Goal: Information Seeking & Learning: Learn about a topic

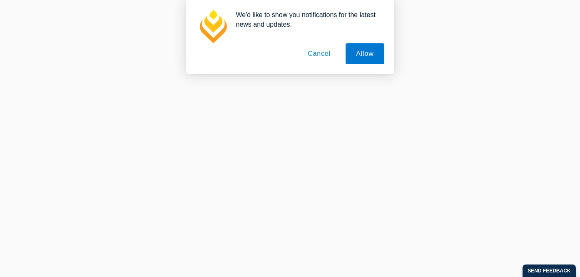
click at [324, 55] on button "Cancel" at bounding box center [319, 53] width 44 height 21
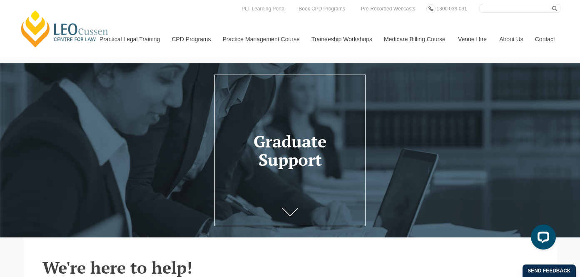
click at [507, 9] on input "Search here" at bounding box center [520, 8] width 82 height 9
type input "resume"
click at [557, 8] on button "submit" at bounding box center [556, 8] width 9 height 9
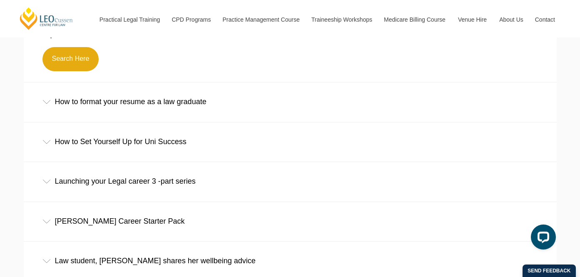
scroll to position [305, 0]
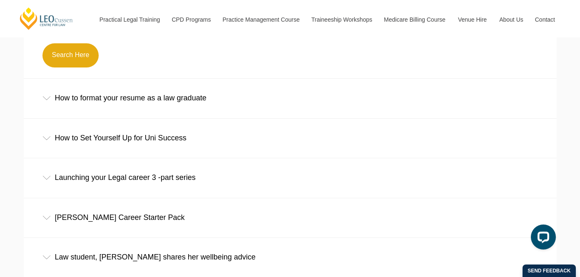
click at [123, 105] on div "How to format your resume as a law graduate" at bounding box center [290, 98] width 533 height 39
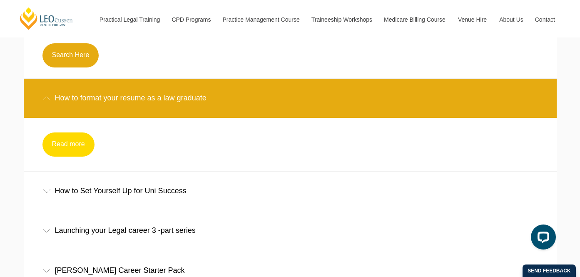
click at [71, 143] on link "Read more" at bounding box center [68, 144] width 52 height 24
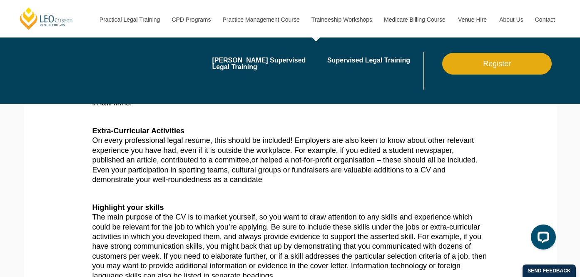
scroll to position [362, 0]
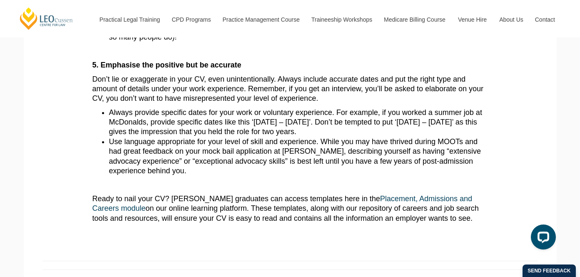
scroll to position [985, 0]
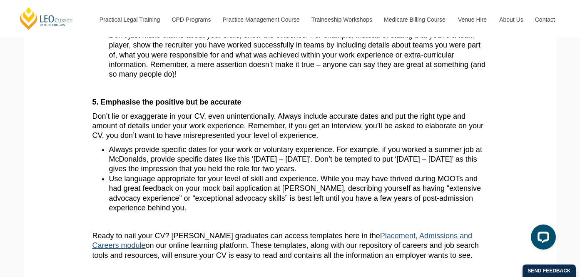
click at [389, 232] on link "Placement, Admissions and Careers module" at bounding box center [282, 241] width 380 height 18
